Goal: Information Seeking & Learning: Learn about a topic

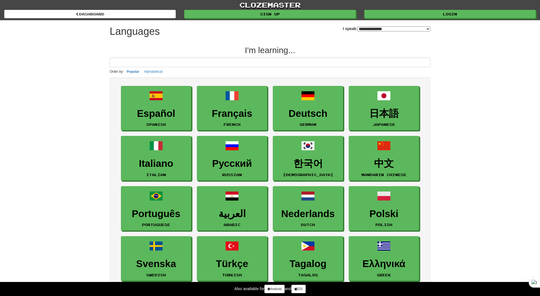
select select "*******"
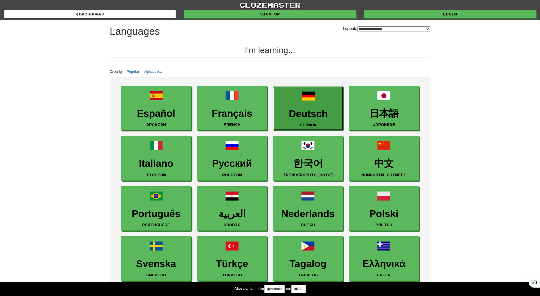
click at [338, 101] on link "Deutsch German" at bounding box center [308, 108] width 70 height 45
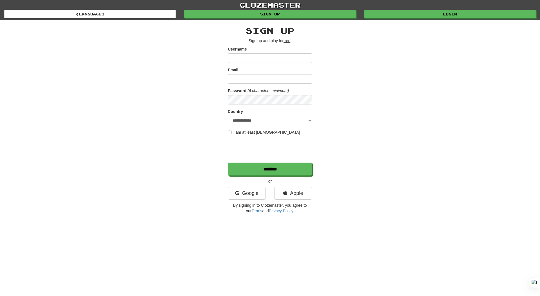
click at [272, 59] on input "Username" at bounding box center [270, 58] width 84 height 10
type input "**********"
click at [232, 130] on label "I am at least 16 years old" at bounding box center [264, 133] width 72 height 6
click at [243, 75] on input "Email" at bounding box center [270, 79] width 84 height 10
click at [251, 198] on link "Google" at bounding box center [247, 193] width 38 height 13
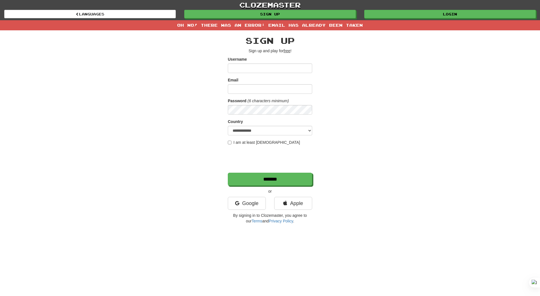
click at [343, 86] on div "**********" at bounding box center [269, 128] width 329 height 197
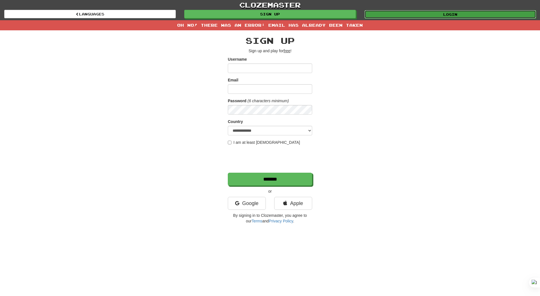
click at [400, 17] on link "Login" at bounding box center [450, 14] width 172 height 8
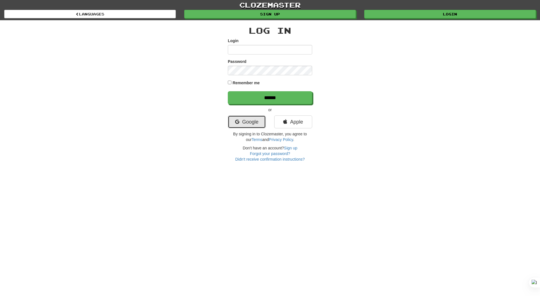
click at [247, 116] on link "Google" at bounding box center [247, 122] width 38 height 13
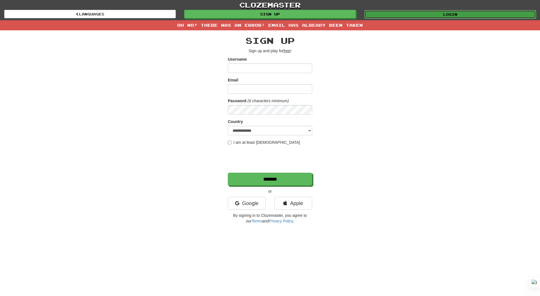
click at [395, 14] on link "Login" at bounding box center [450, 14] width 172 height 8
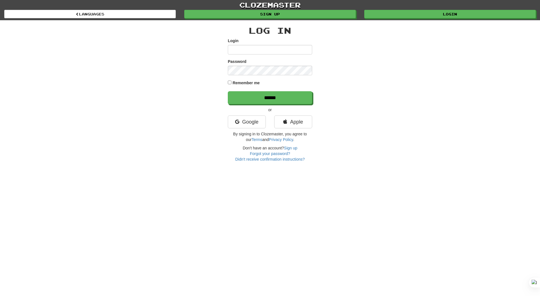
click at [255, 52] on input "Login" at bounding box center [270, 50] width 84 height 10
type input "********"
click at [238, 85] on label "Remember me" at bounding box center [246, 83] width 27 height 6
click at [243, 94] on input "******" at bounding box center [270, 98] width 84 height 13
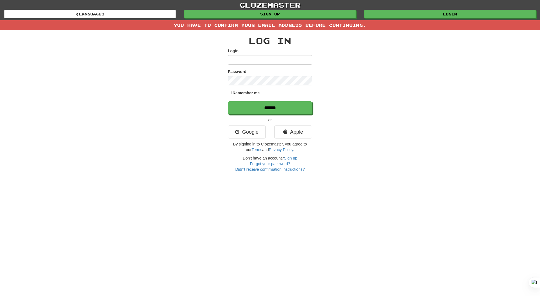
type input "**********"
click at [240, 93] on label "Remember me" at bounding box center [246, 93] width 27 height 6
click at [247, 105] on input "******" at bounding box center [270, 108] width 84 height 13
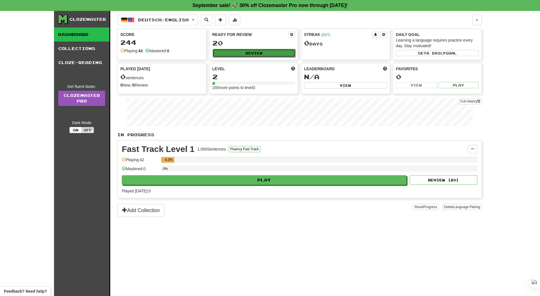
click at [229, 53] on button "Review" at bounding box center [254, 53] width 83 height 8
select select "**"
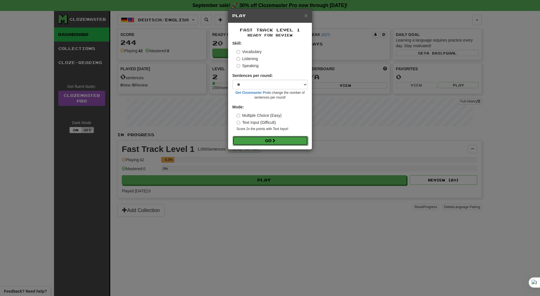
click at [250, 144] on button "Go" at bounding box center [270, 141] width 75 height 10
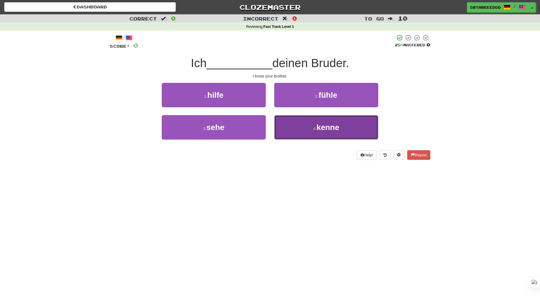
click at [292, 126] on button "4 . kenne" at bounding box center [326, 127] width 104 height 24
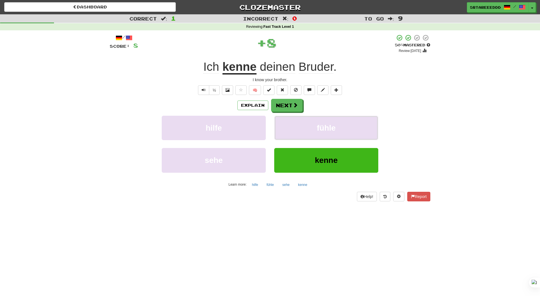
click at [292, 126] on button "fühle" at bounding box center [326, 128] width 104 height 24
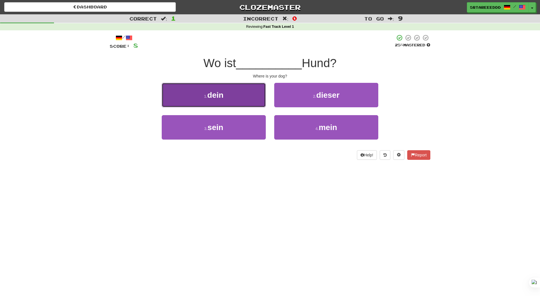
click at [242, 102] on button "1 . dein" at bounding box center [214, 95] width 104 height 24
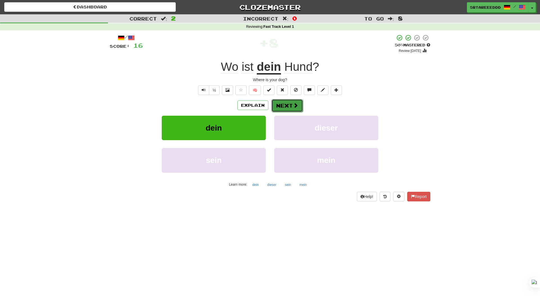
click at [285, 107] on button "Next" at bounding box center [286, 105] width 31 height 13
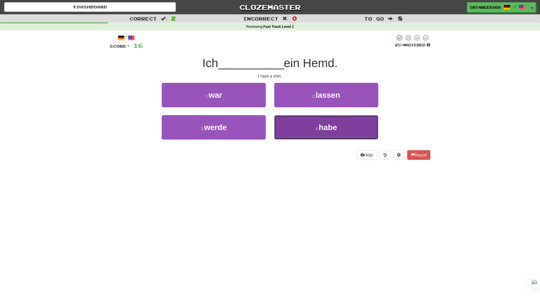
click at [285, 130] on button "4 . habe" at bounding box center [326, 127] width 104 height 24
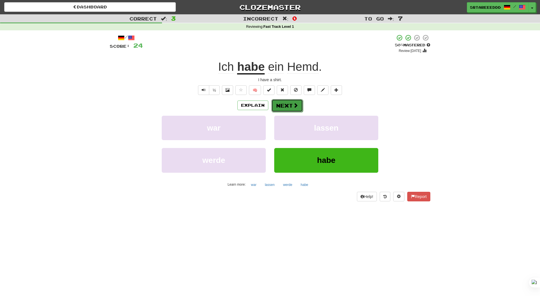
click at [284, 111] on button "Next" at bounding box center [286, 105] width 31 height 13
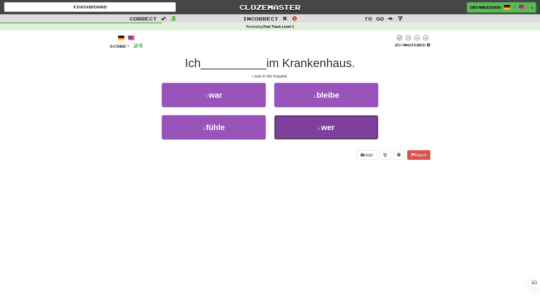
click at [299, 128] on button "4 . wer" at bounding box center [326, 127] width 104 height 24
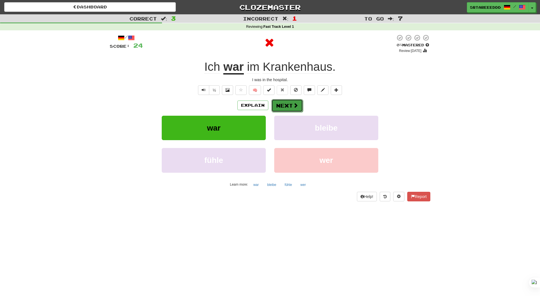
click at [296, 102] on button "Next" at bounding box center [286, 105] width 31 height 13
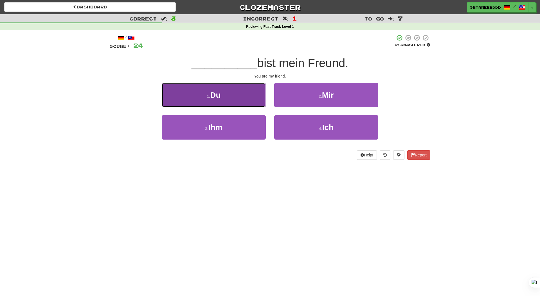
click at [250, 97] on button "1 . Du" at bounding box center [214, 95] width 104 height 24
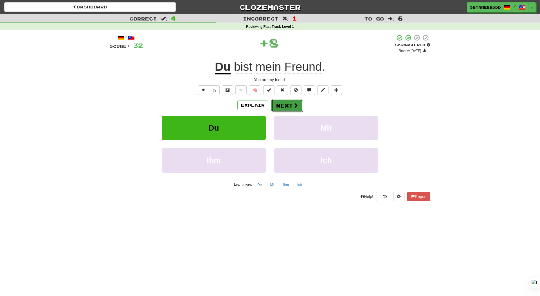
click at [301, 106] on button "Next" at bounding box center [286, 105] width 31 height 13
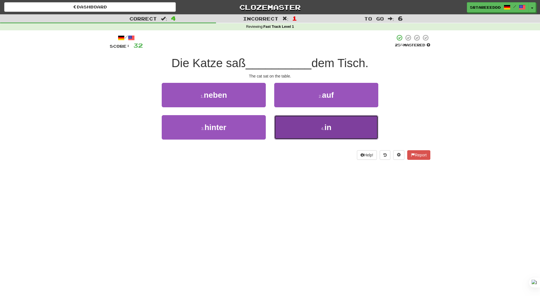
click at [292, 123] on button "4 . in" at bounding box center [326, 127] width 104 height 24
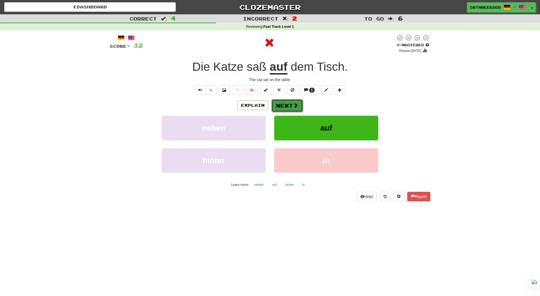
click at [271, 102] on button "Next" at bounding box center [286, 105] width 31 height 13
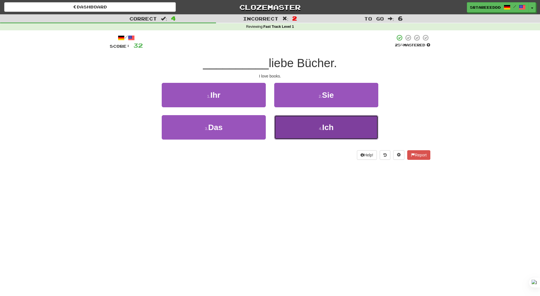
click at [302, 125] on button "4 . Ich" at bounding box center [326, 127] width 104 height 24
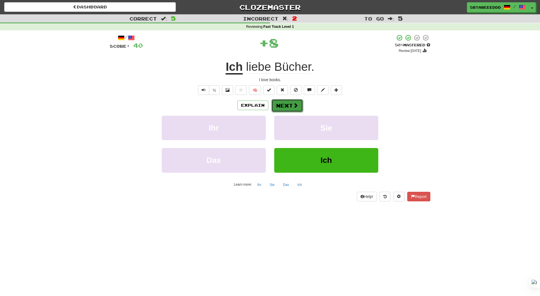
click at [286, 104] on button "Next" at bounding box center [286, 105] width 31 height 13
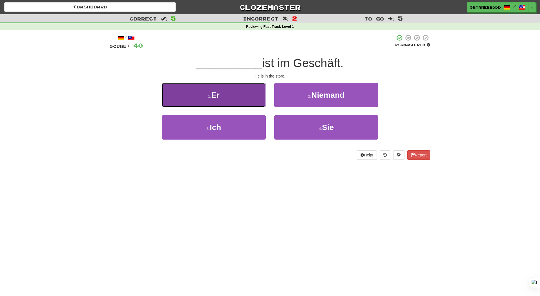
click at [249, 103] on button "1 . Er" at bounding box center [214, 95] width 104 height 24
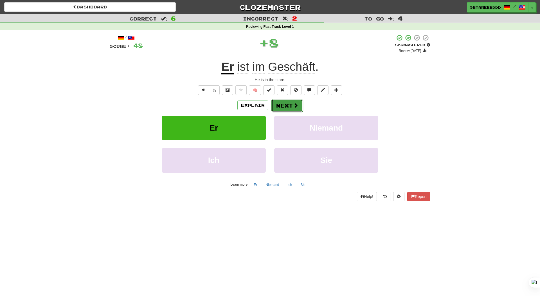
click at [289, 105] on button "Next" at bounding box center [286, 105] width 31 height 13
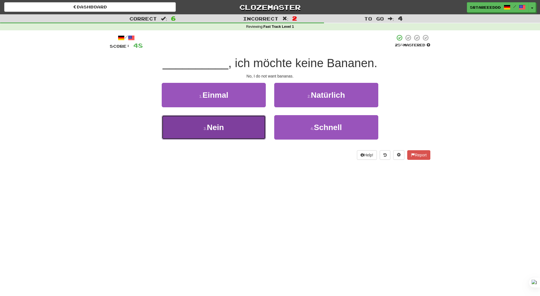
click at [251, 134] on button "3 . Nein" at bounding box center [214, 127] width 104 height 24
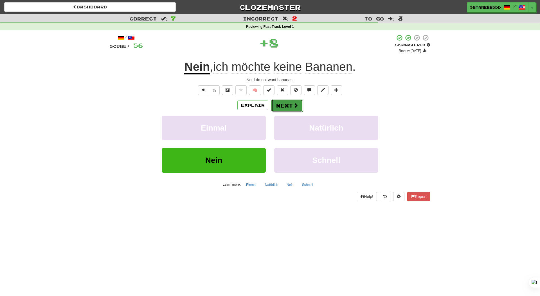
click at [288, 107] on button "Next" at bounding box center [286, 105] width 31 height 13
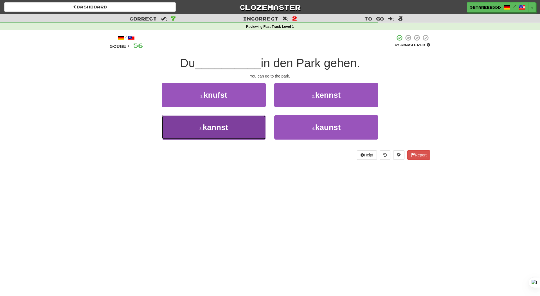
click at [244, 131] on button "3 . kannst" at bounding box center [214, 127] width 104 height 24
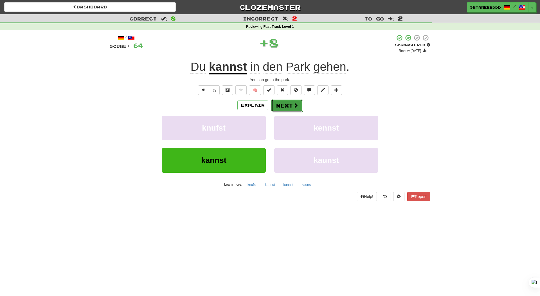
click at [281, 106] on button "Next" at bounding box center [286, 105] width 31 height 13
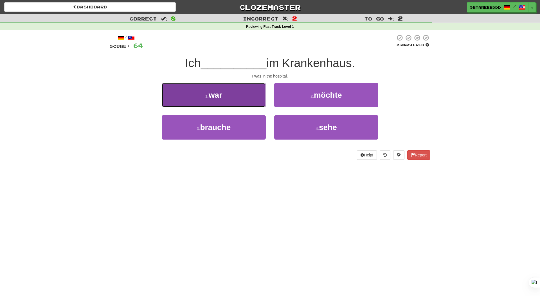
click at [236, 99] on button "1 . war" at bounding box center [214, 95] width 104 height 24
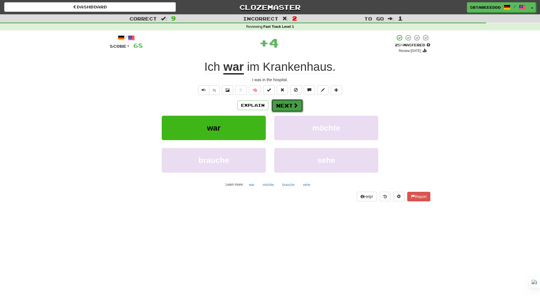
click at [277, 103] on button "Next" at bounding box center [286, 105] width 31 height 13
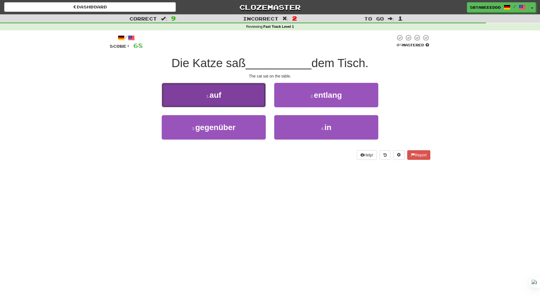
click at [242, 102] on button "1 . auf" at bounding box center [214, 95] width 104 height 24
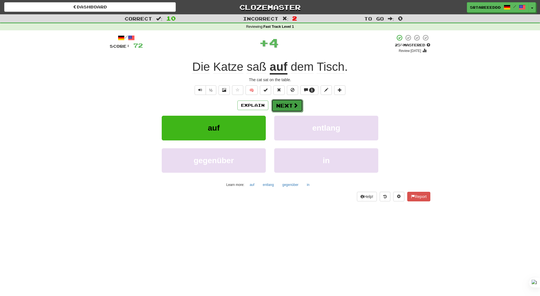
click at [296, 104] on span at bounding box center [295, 105] width 5 height 5
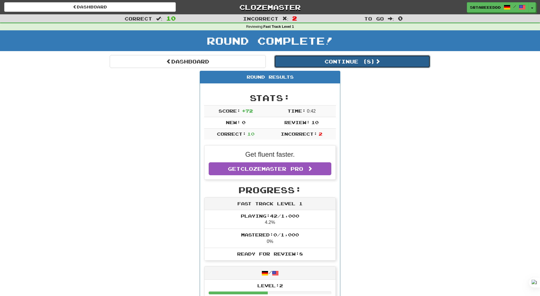
click at [340, 67] on button "Continue ( 8 )" at bounding box center [352, 61] width 156 height 13
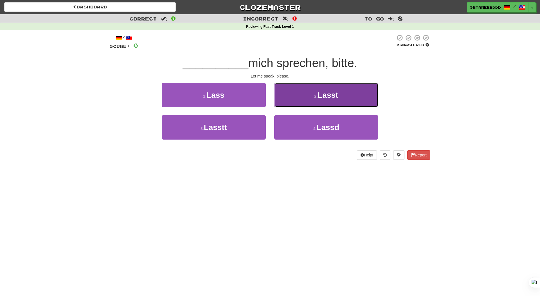
click at [289, 93] on button "2 . Lasst" at bounding box center [326, 95] width 104 height 24
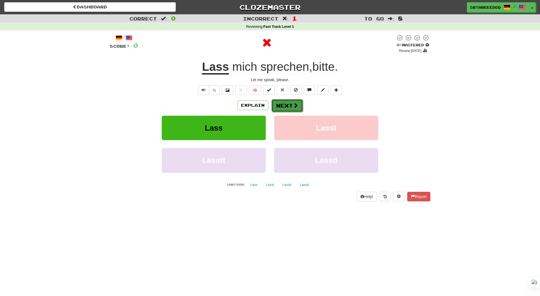
click at [277, 106] on button "Next" at bounding box center [286, 105] width 31 height 13
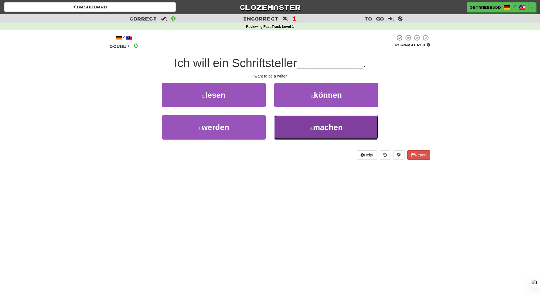
click at [279, 119] on button "4 . machen" at bounding box center [326, 127] width 104 height 24
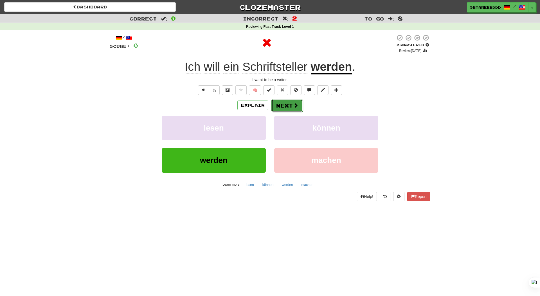
click at [288, 103] on button "Next" at bounding box center [286, 105] width 31 height 13
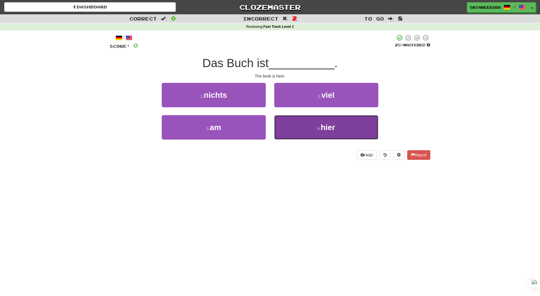
click at [290, 127] on button "4 . hier" at bounding box center [326, 127] width 104 height 24
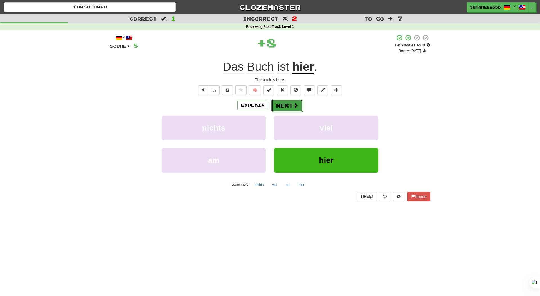
click at [277, 105] on button "Next" at bounding box center [286, 105] width 31 height 13
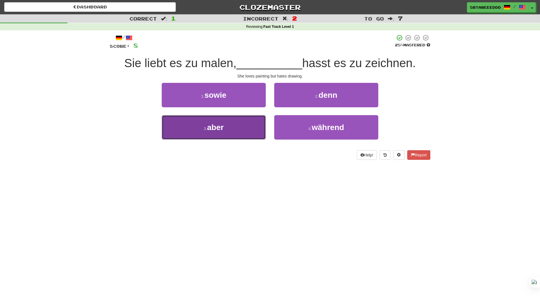
click at [229, 127] on button "3 . aber" at bounding box center [214, 127] width 104 height 24
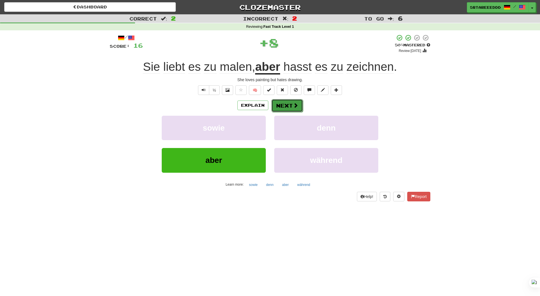
click at [284, 103] on button "Next" at bounding box center [286, 105] width 31 height 13
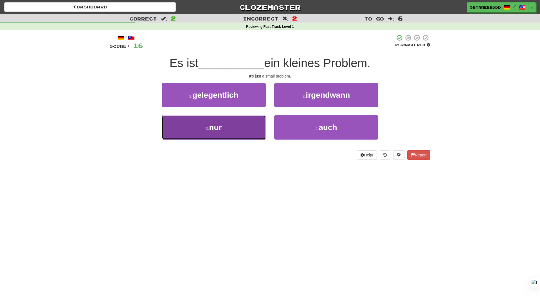
click at [255, 135] on button "3 . nur" at bounding box center [214, 127] width 104 height 24
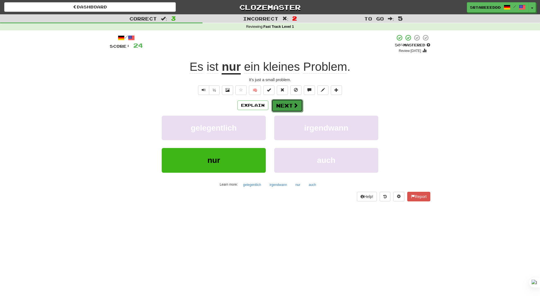
click at [289, 103] on button "Next" at bounding box center [286, 105] width 31 height 13
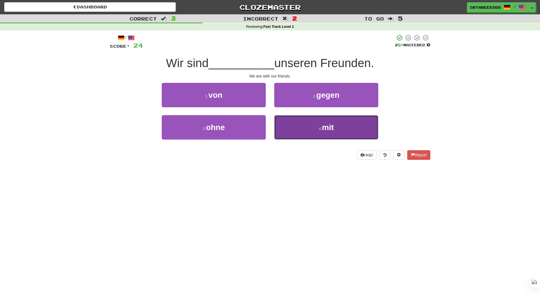
click at [298, 130] on button "4 . mit" at bounding box center [326, 127] width 104 height 24
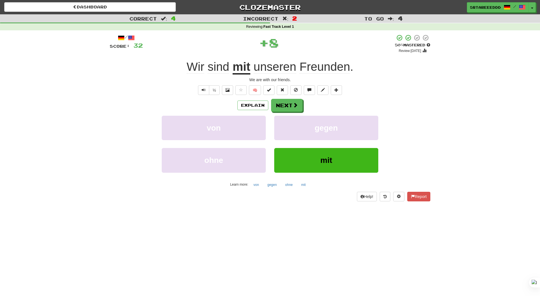
click at [280, 99] on div "/ Score: 32 + 8 50 % Mastered Review: [DATE] Wir sind mit unseren Freunden . We…" at bounding box center [270, 117] width 321 height 167
click at [282, 104] on button "Next" at bounding box center [286, 105] width 31 height 13
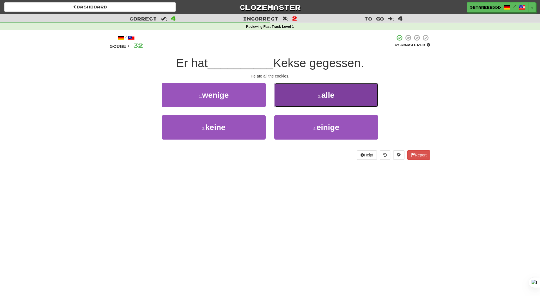
click at [296, 96] on button "2 . alle" at bounding box center [326, 95] width 104 height 24
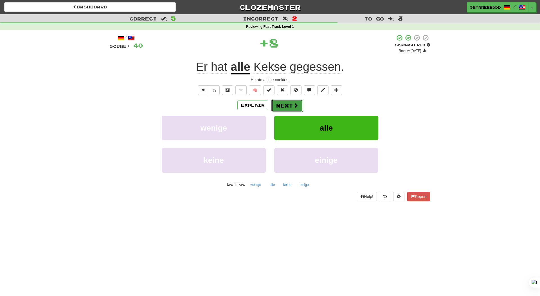
click at [285, 110] on button "Next" at bounding box center [286, 105] width 31 height 13
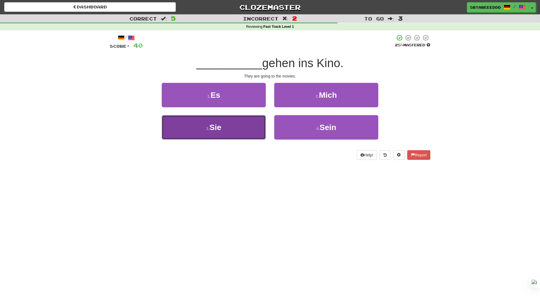
click at [260, 129] on button "3 . Sie" at bounding box center [214, 127] width 104 height 24
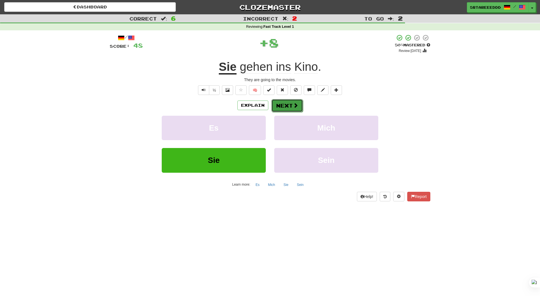
click at [287, 103] on button "Next" at bounding box center [286, 105] width 31 height 13
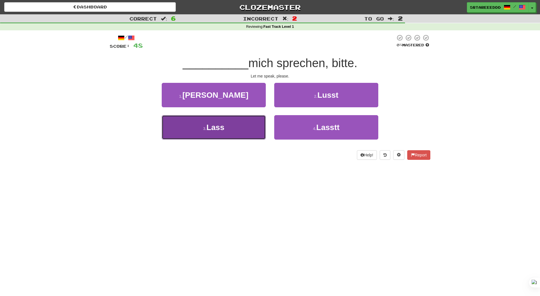
click at [260, 126] on button "3 . Lass" at bounding box center [214, 127] width 104 height 24
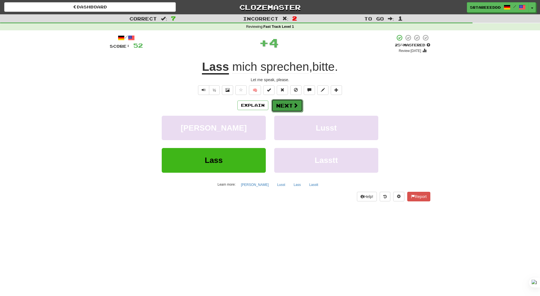
click at [284, 109] on button "Next" at bounding box center [286, 105] width 31 height 13
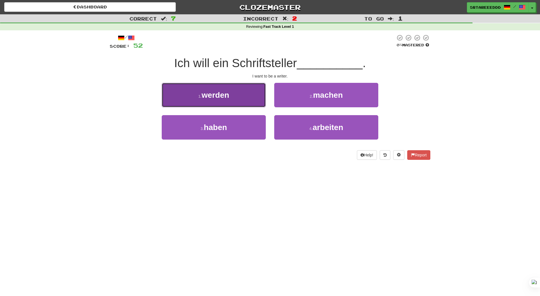
click at [250, 104] on button "1 . werden" at bounding box center [214, 95] width 104 height 24
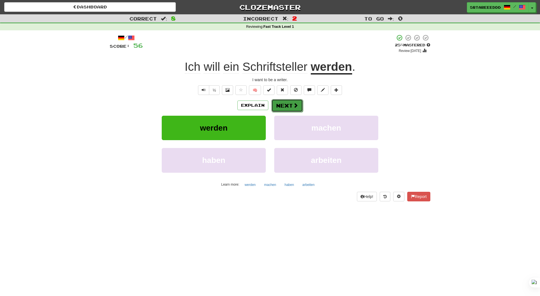
click at [290, 108] on button "Next" at bounding box center [286, 105] width 31 height 13
